Goal: Find specific page/section: Find specific page/section

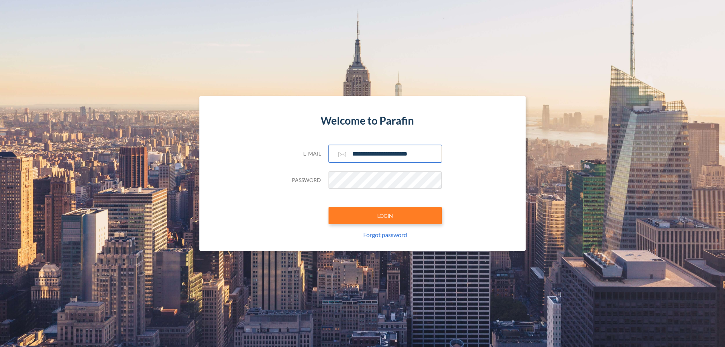
type input "**********"
click at [385, 216] on button "LOGIN" at bounding box center [385, 215] width 113 height 17
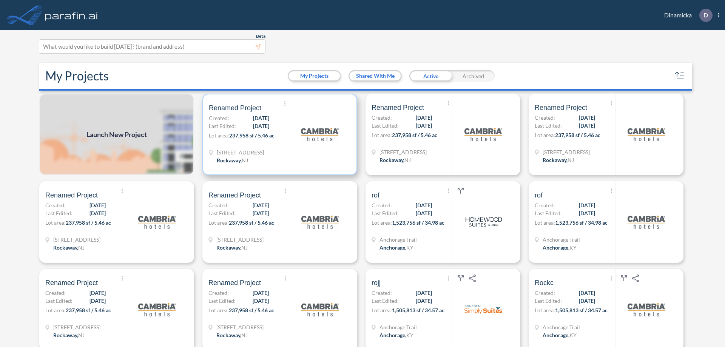
scroll to position [2, 0]
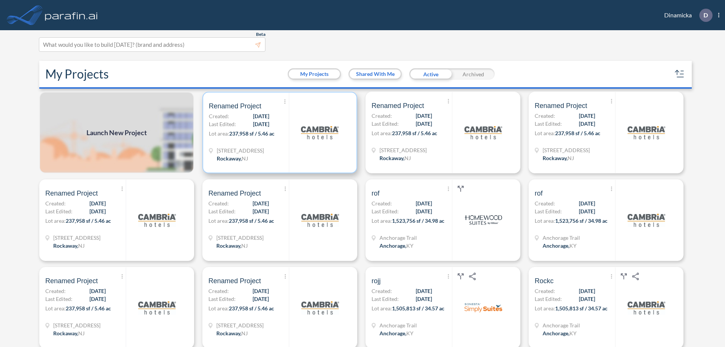
click at [278, 133] on p "Lot area: 237,958 sf / 5.46 ac" at bounding box center [249, 135] width 80 height 11
